Goal: Task Accomplishment & Management: Manage account settings

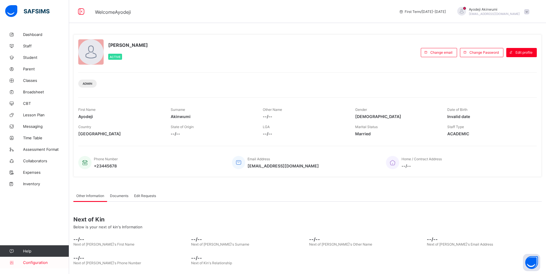
click at [39, 263] on span "Configuration" at bounding box center [46, 263] width 46 height 5
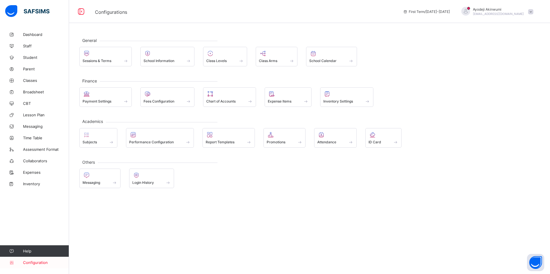
click at [35, 261] on span "Configuration" at bounding box center [46, 263] width 46 height 5
click at [177, 144] on div "Performance Configuration" at bounding box center [160, 142] width 62 height 5
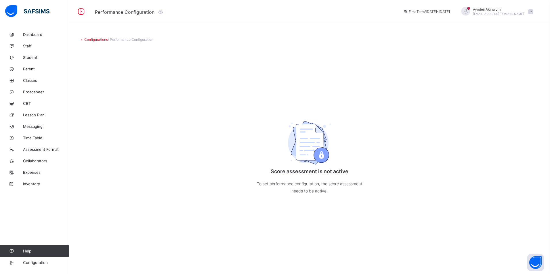
click at [93, 40] on link "Configurations" at bounding box center [96, 39] width 24 height 4
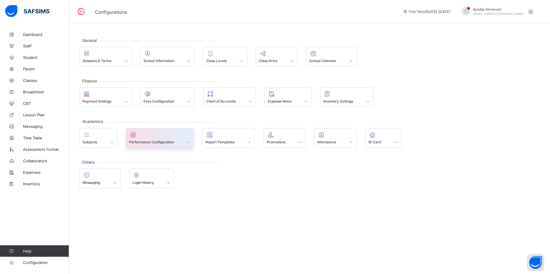
click at [167, 140] on div "Performance Configuration" at bounding box center [160, 142] width 62 height 5
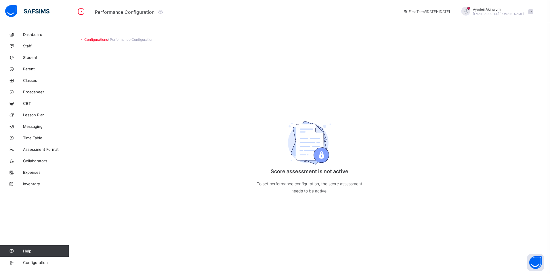
click at [86, 38] on link "Configurations" at bounding box center [96, 39] width 24 height 4
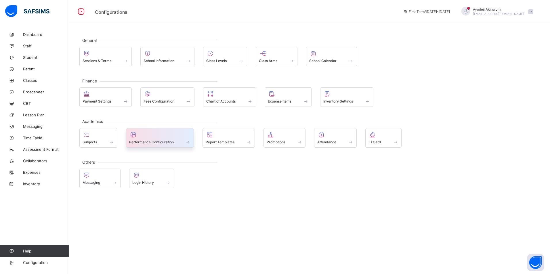
click at [190, 142] on span at bounding box center [188, 142] width 6 height 5
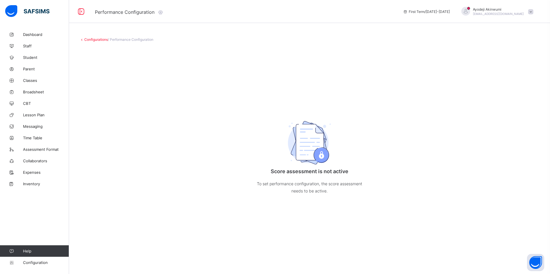
click at [299, 167] on div "Score assessment is not active To set performance configuration, the score asse…" at bounding box center [309, 155] width 115 height 101
click at [98, 40] on link "Configurations" at bounding box center [96, 39] width 24 height 4
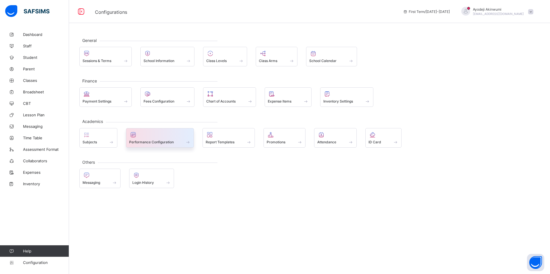
click at [146, 140] on span "Performance Configuration" at bounding box center [151, 142] width 45 height 4
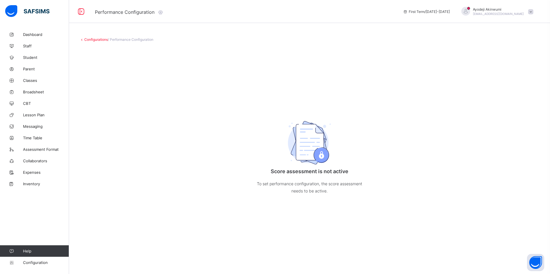
click at [96, 40] on link "Configurations" at bounding box center [96, 39] width 24 height 4
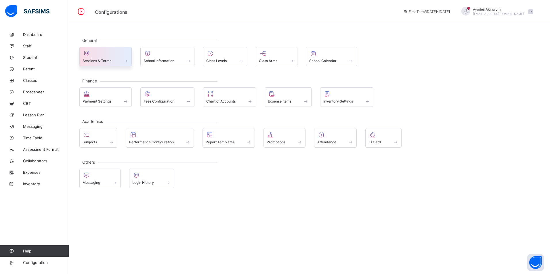
click at [96, 64] on div "Sessions & Terms" at bounding box center [105, 57] width 52 height 20
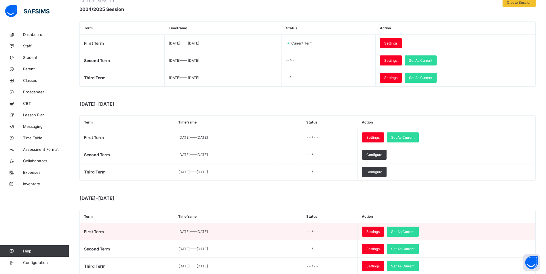
scroll to position [166, 0]
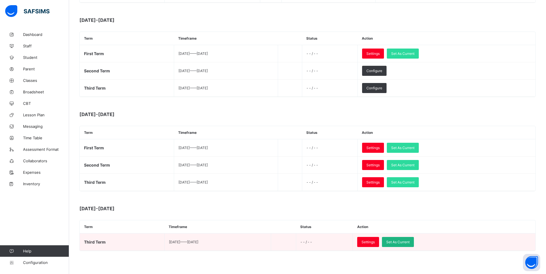
click at [409, 243] on span "Set As Current" at bounding box center [397, 242] width 23 height 4
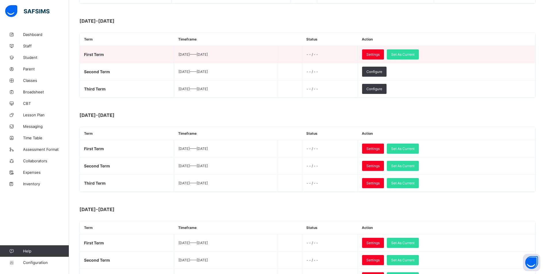
scroll to position [0, 0]
